Goal: Transaction & Acquisition: Purchase product/service

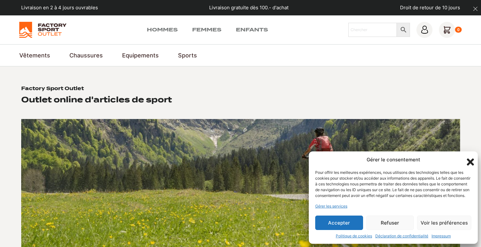
click at [468, 159] on icon "Fermer la boîte de dialogue" at bounding box center [469, 162] width 7 height 7
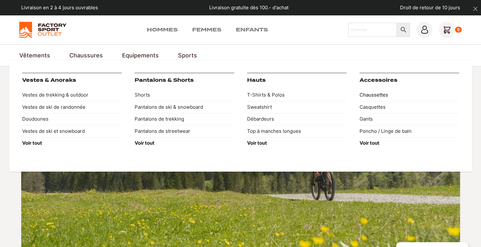
click at [373, 94] on link "Chaussettes" at bounding box center [409, 95] width 100 height 12
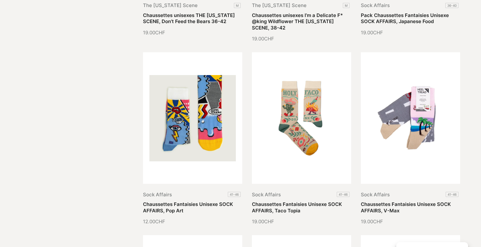
scroll to position [787, 0]
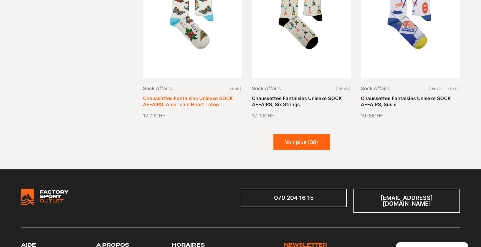
click at [221, 95] on link "Chaussettes Fantaisies Unisexe SOCK AFFAIRS, Americain Heart Tatoo" at bounding box center [188, 101] width 90 height 13
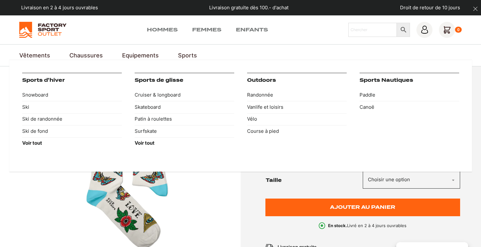
click at [178, 51] on link "Sports" at bounding box center [187, 55] width 19 height 9
